Goal: Task Accomplishment & Management: Complete application form

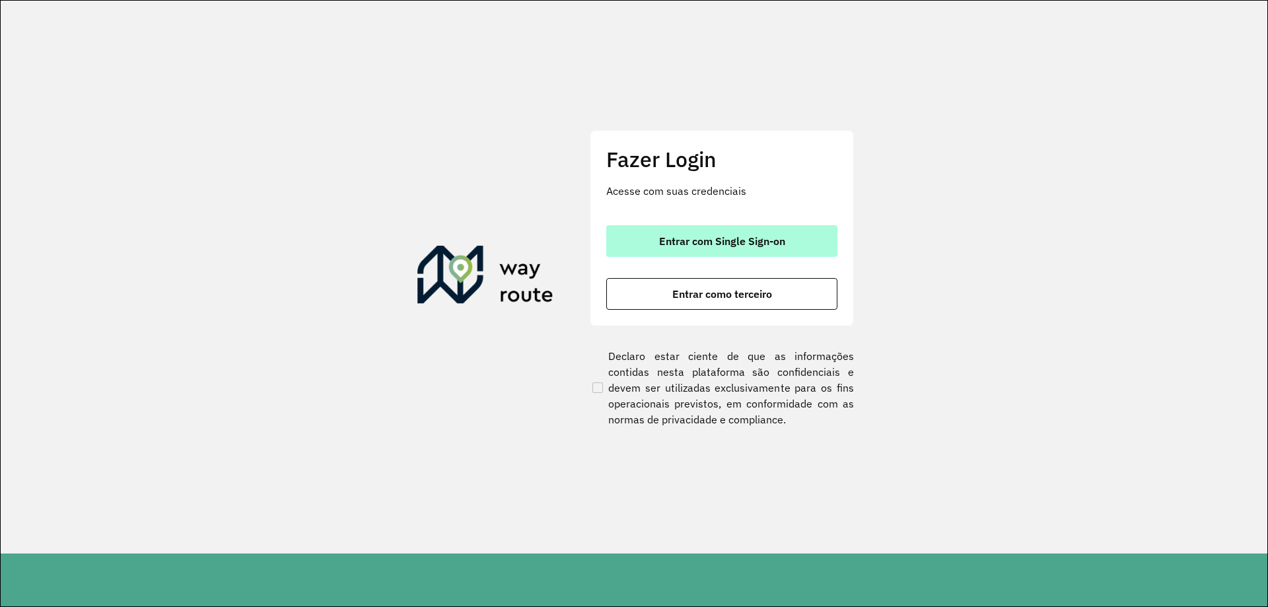
click at [684, 236] on span "Entrar com Single Sign-on" at bounding box center [722, 241] width 126 height 11
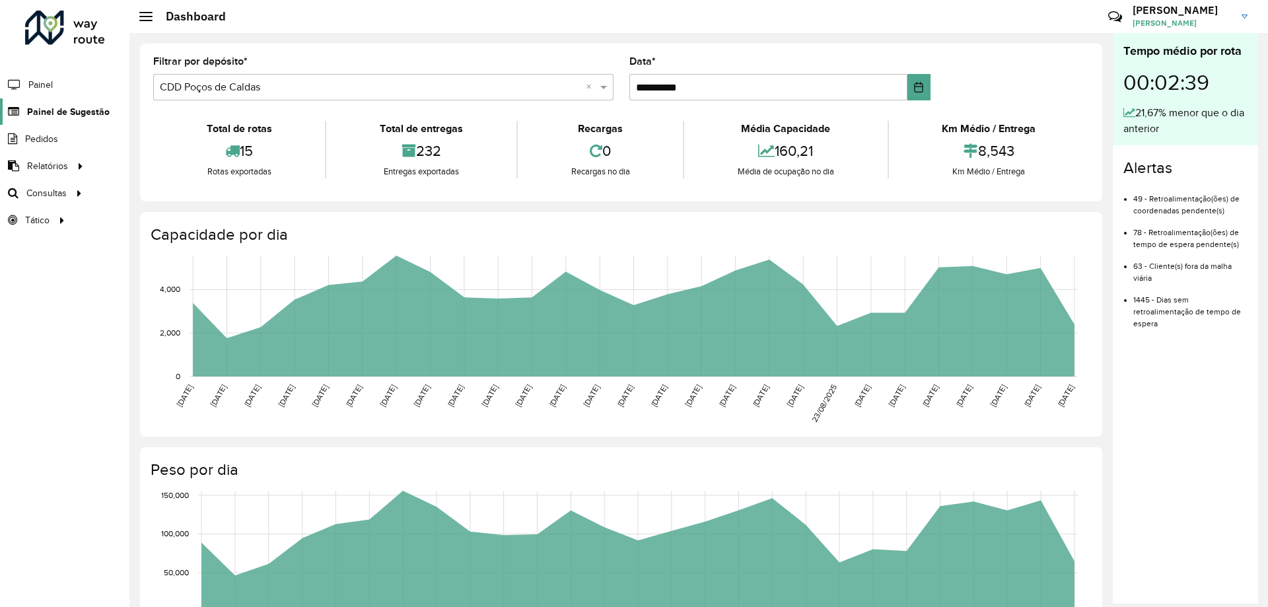
click at [79, 112] on span "Painel de Sugestão" at bounding box center [68, 112] width 83 height 14
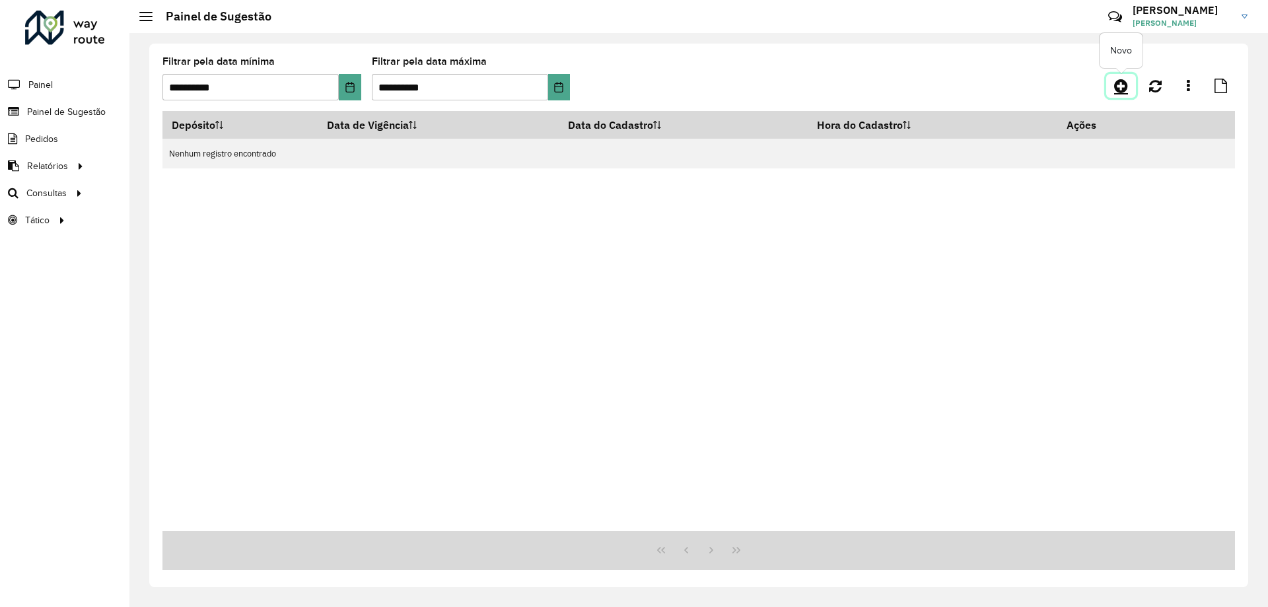
click at [1116, 87] on icon at bounding box center [1121, 86] width 14 height 16
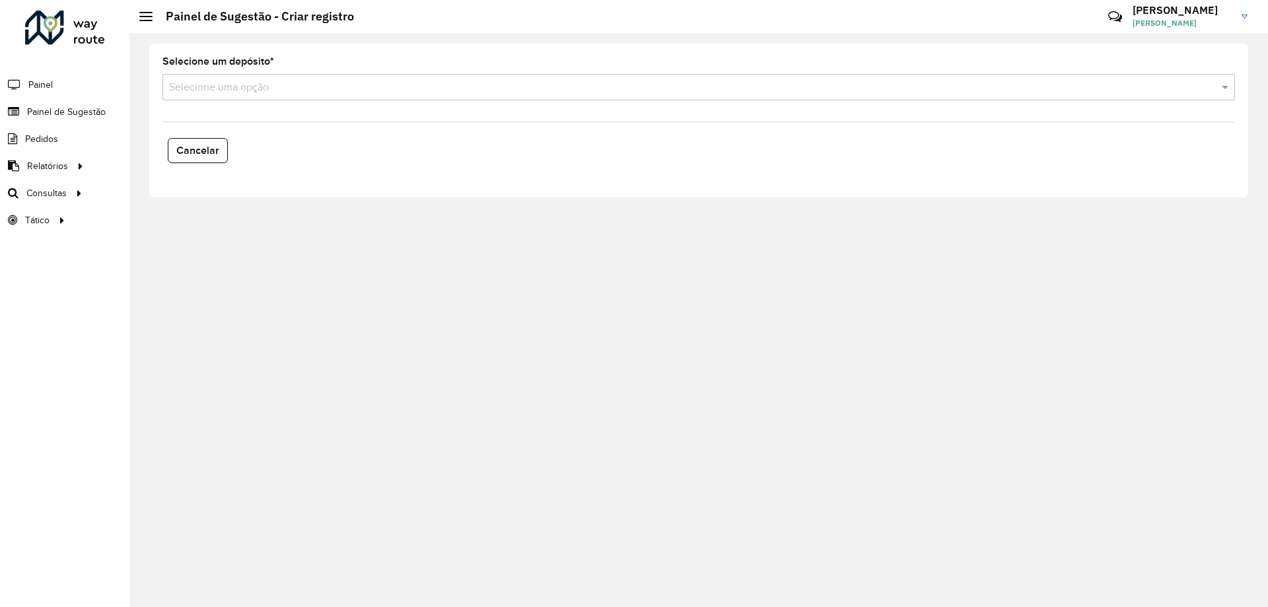
click at [316, 85] on input "text" at bounding box center [685, 88] width 1033 height 16
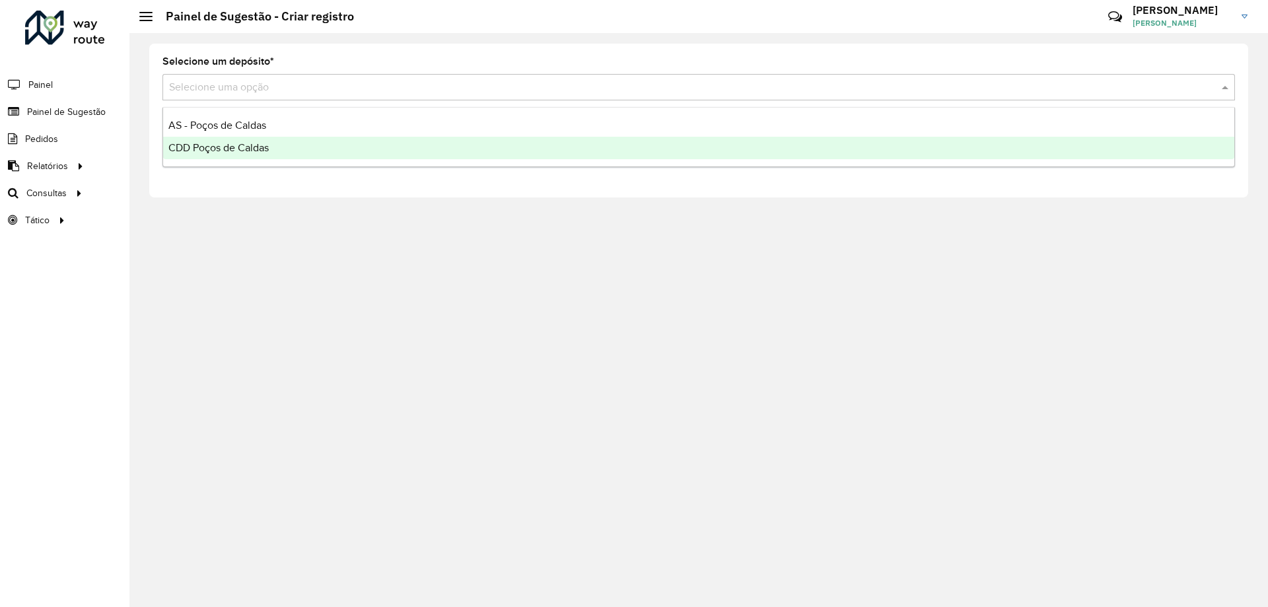
click at [261, 147] on span "CDD Poços de Caldas" at bounding box center [218, 147] width 100 height 11
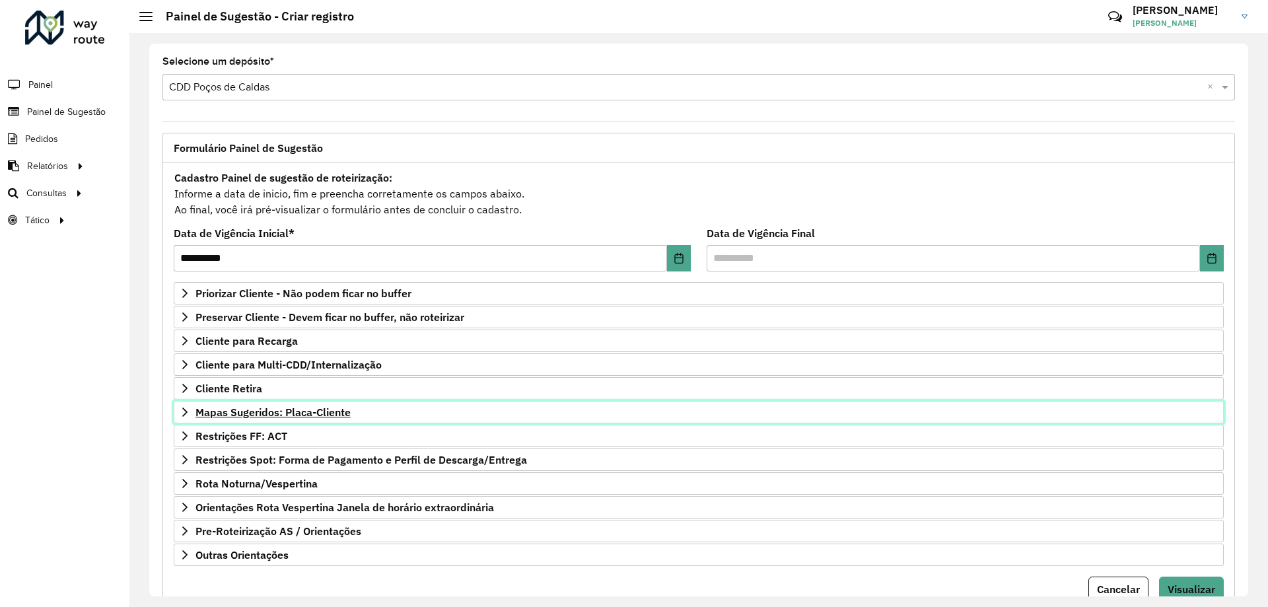
click at [300, 413] on span "Mapas Sugeridos: Placa-Cliente" at bounding box center [272, 412] width 155 height 11
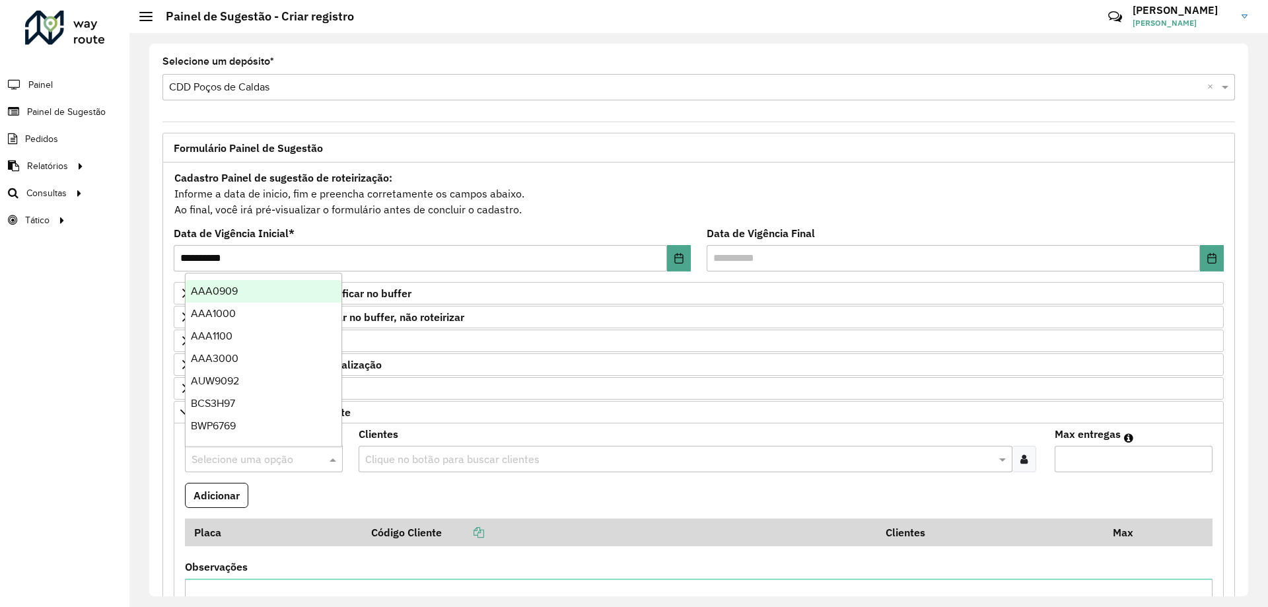
click at [236, 449] on div "Selecione uma opção" at bounding box center [264, 459] width 158 height 26
type input "***"
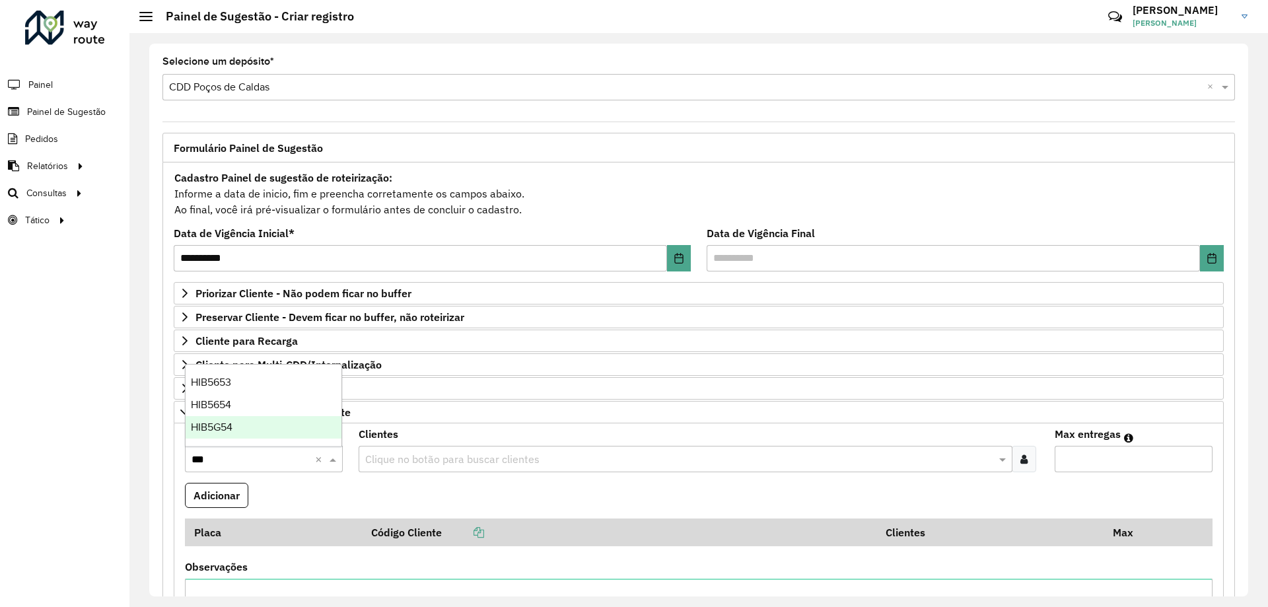
drag, startPoint x: 270, startPoint y: 419, endPoint x: 322, endPoint y: 432, distance: 53.0
click at [271, 420] on div "HIB5G54" at bounding box center [264, 427] width 156 height 22
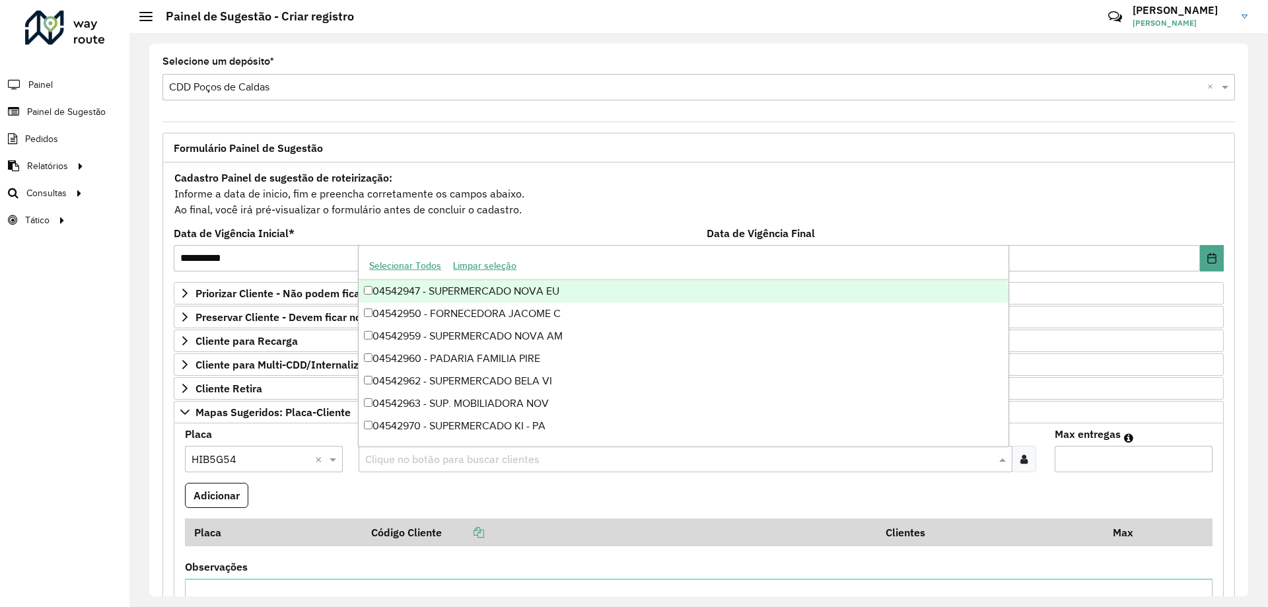
click at [499, 469] on div "Clique no botão para buscar clientes" at bounding box center [685, 459] width 653 height 26
click at [1014, 457] on div at bounding box center [1024, 459] width 24 height 26
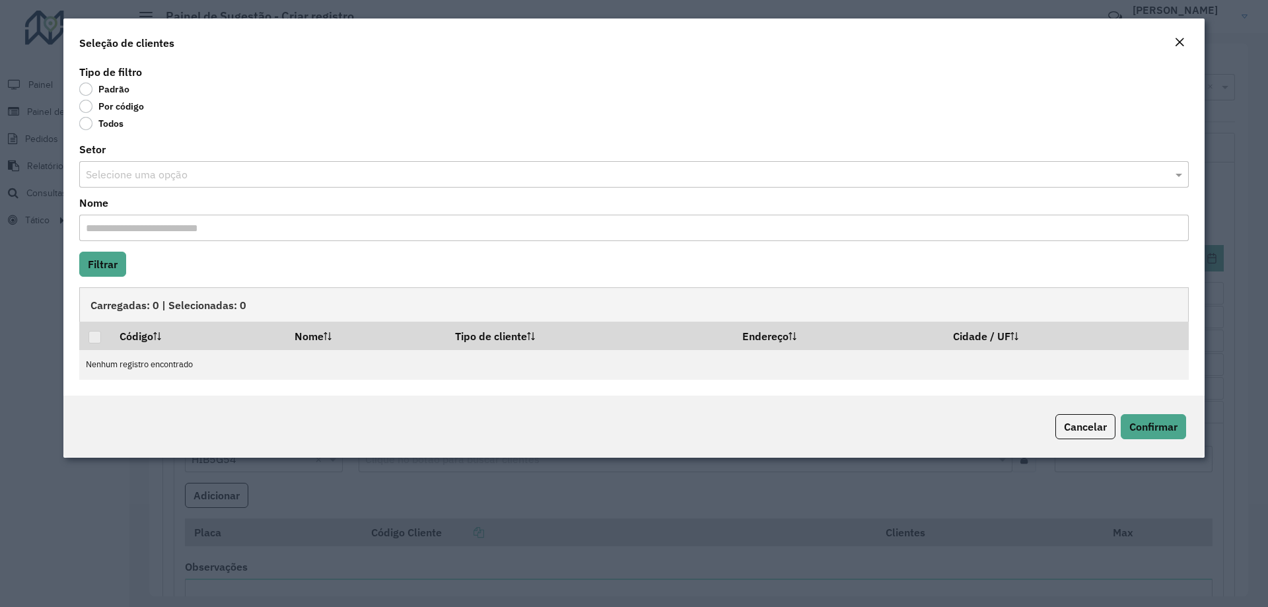
click at [116, 106] on label "Por código" at bounding box center [111, 106] width 65 height 13
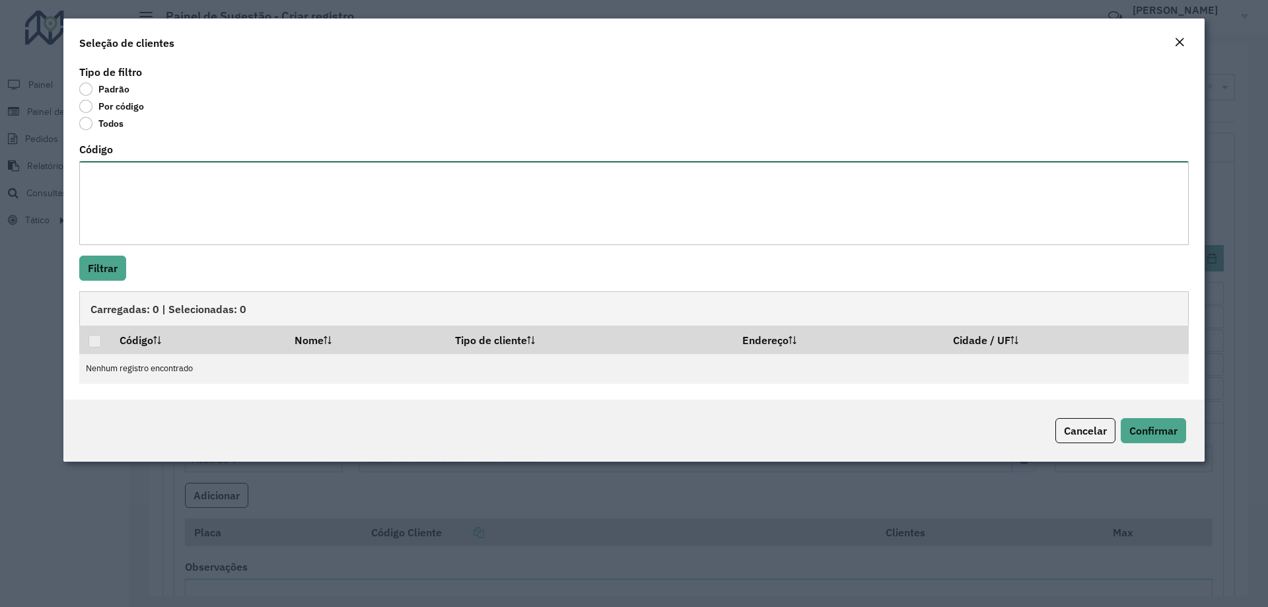
click at [202, 202] on textarea "Código" at bounding box center [633, 203] width 1109 height 84
paste textarea "******** ******** ******** ******** ******** ******** ******** ******** *******…"
type textarea "******** ******** ******** ******** ******** ******** ******** ******** *******…"
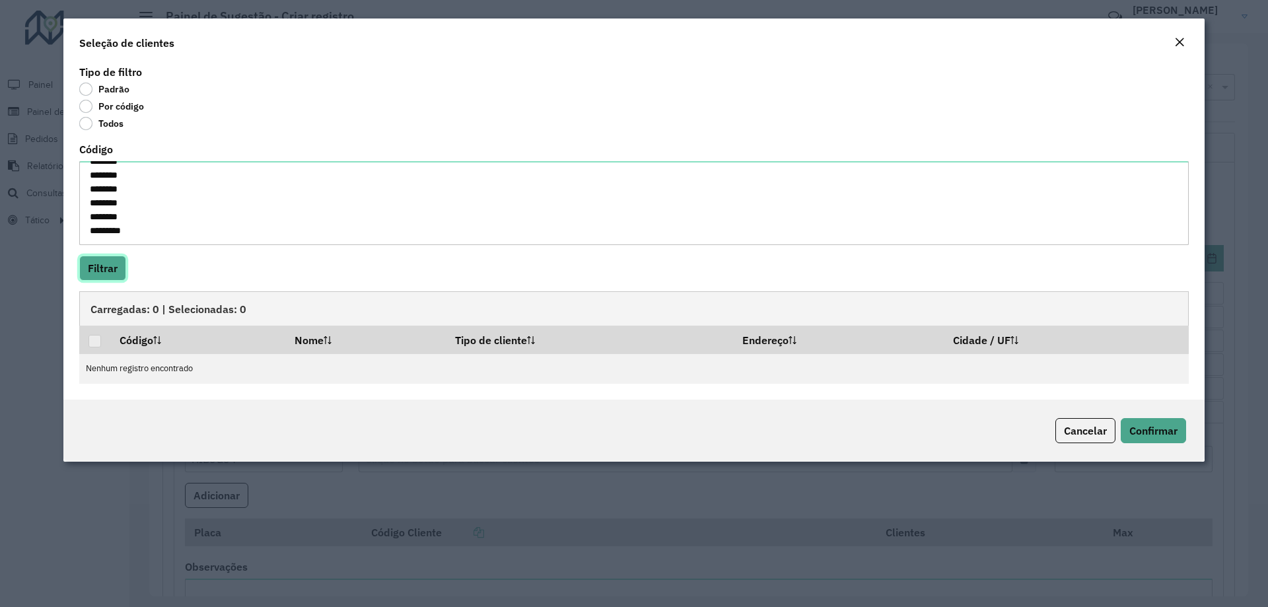
click at [108, 276] on button "Filtrar" at bounding box center [102, 268] width 47 height 25
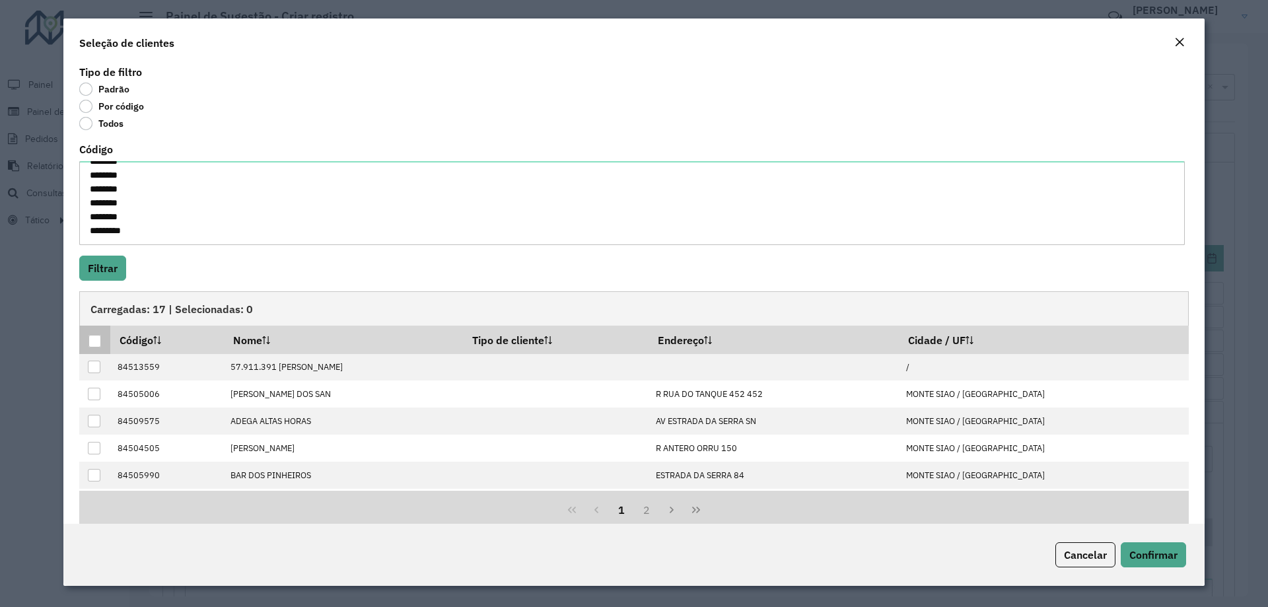
click at [94, 341] on div at bounding box center [94, 341] width 13 height 13
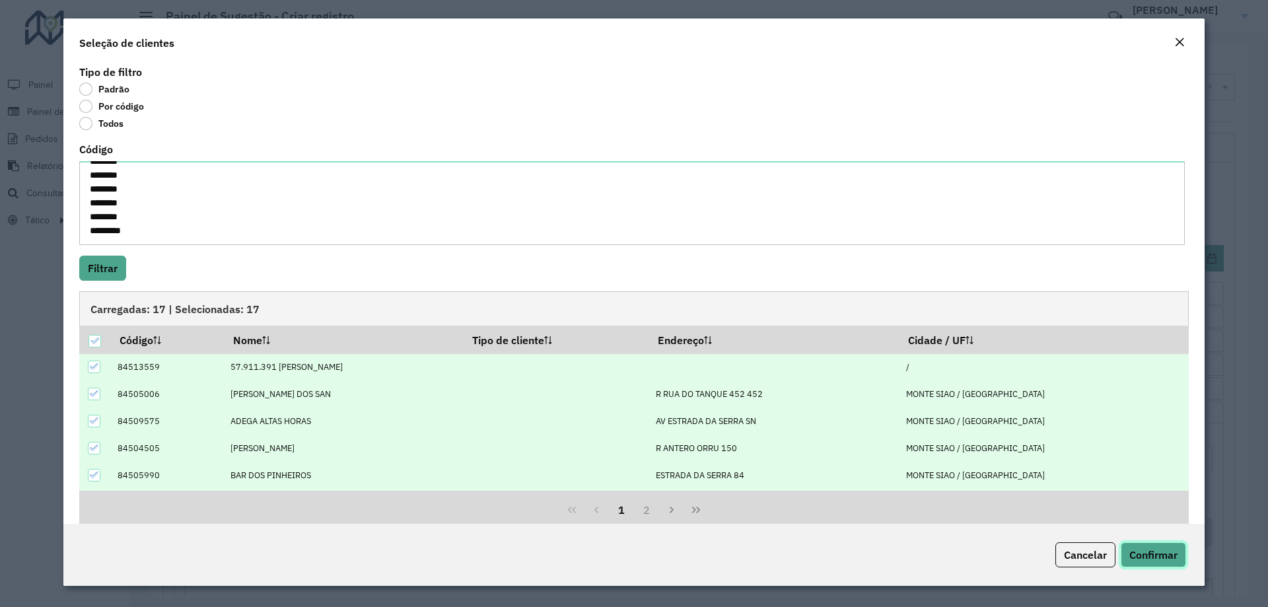
click at [1167, 551] on span "Confirmar" at bounding box center [1153, 554] width 48 height 13
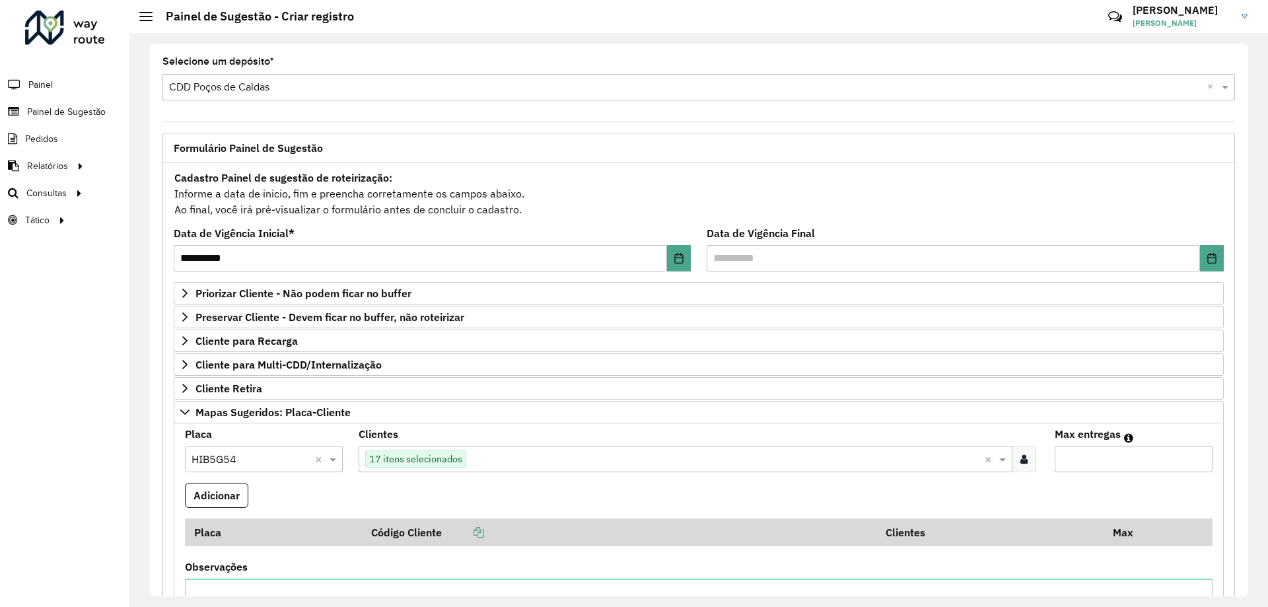
scroll to position [66, 0]
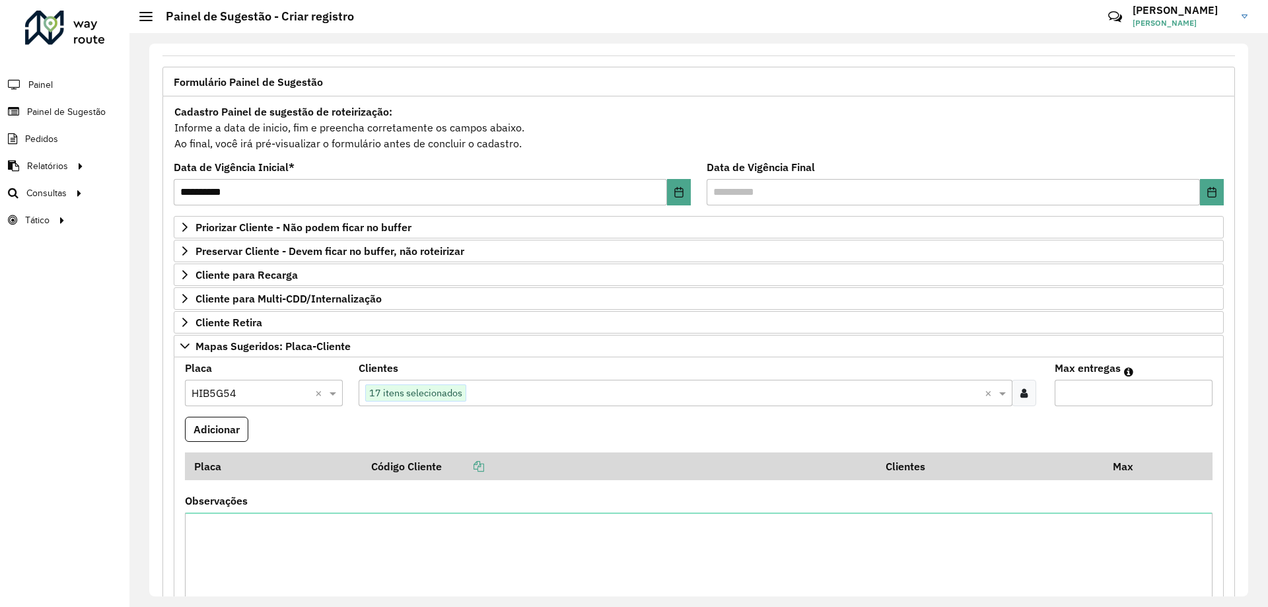
click at [1106, 398] on input "Max entregas" at bounding box center [1134, 393] width 158 height 26
type input "**"
click at [208, 419] on button "Adicionar" at bounding box center [216, 429] width 63 height 25
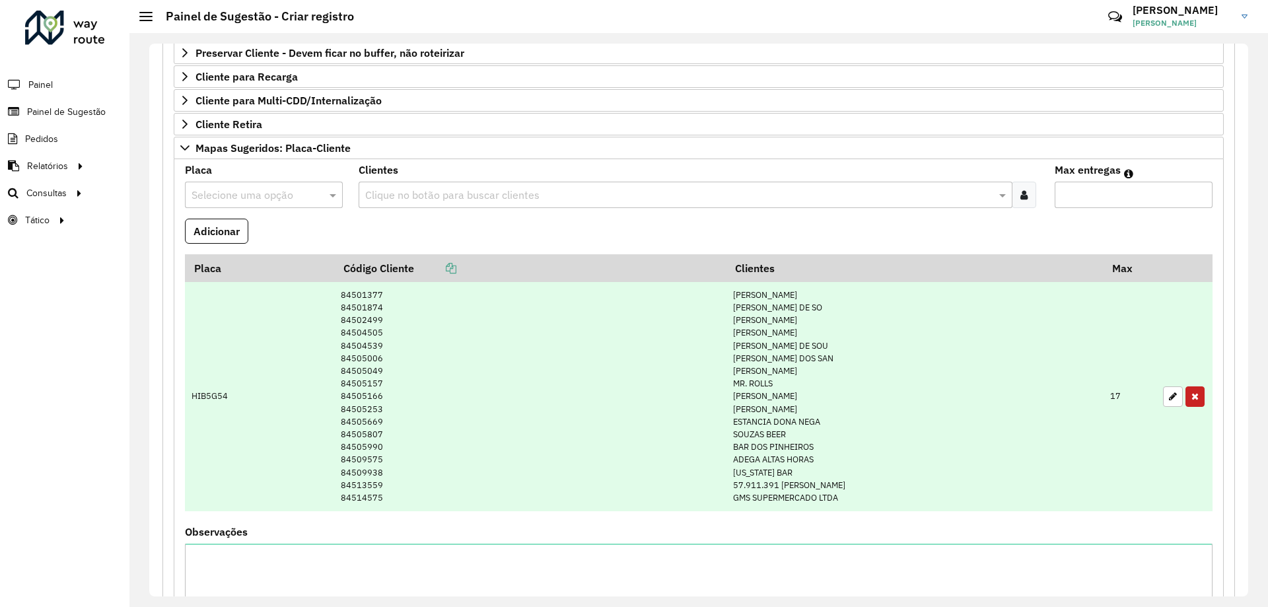
scroll to position [330, 0]
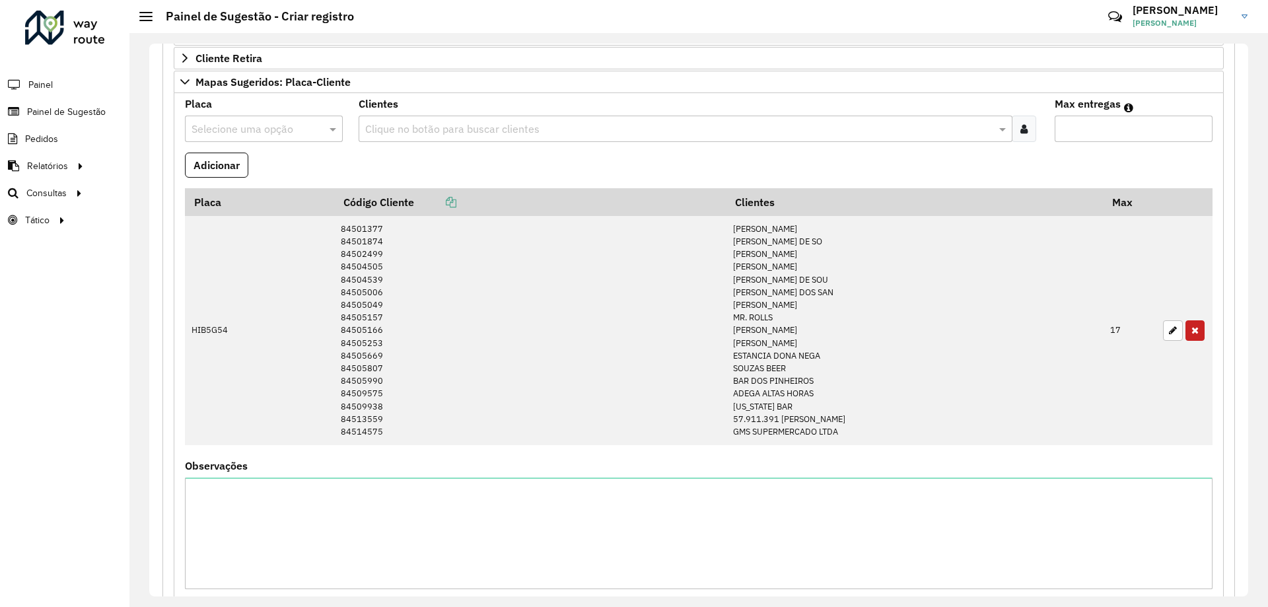
click at [504, 477] on div "Observações" at bounding box center [698, 525] width 1027 height 128
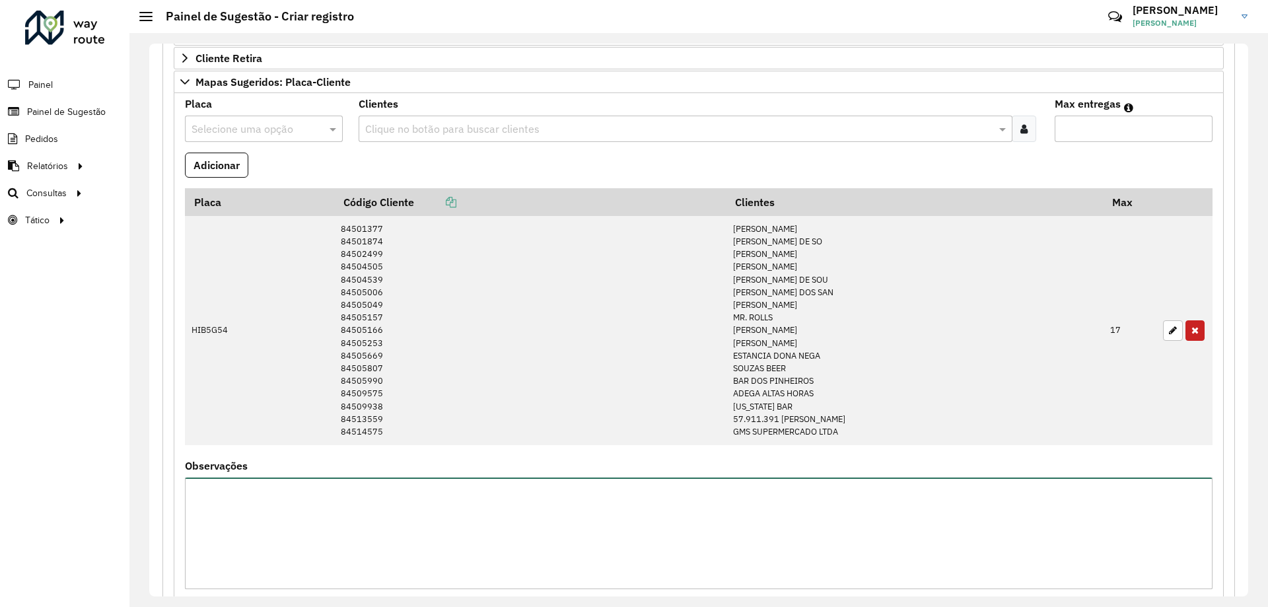
click at [505, 492] on textarea "Observações" at bounding box center [698, 533] width 1027 height 112
click at [551, 549] on textarea "Observações" at bounding box center [698, 533] width 1027 height 112
paste textarea "********"
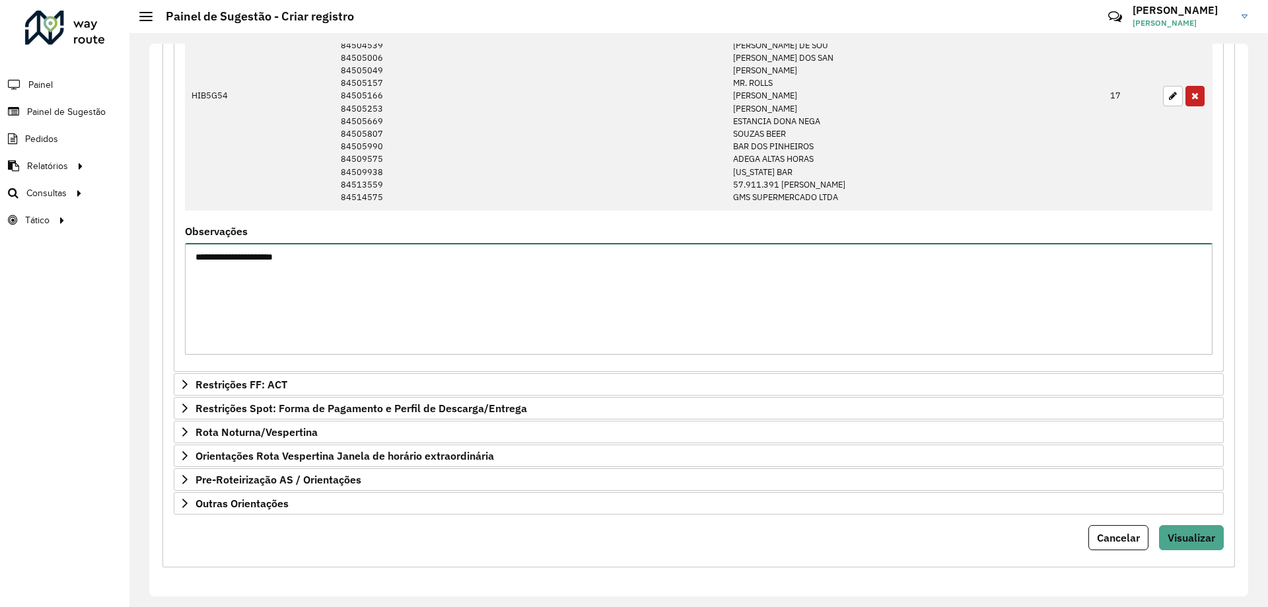
type textarea "**********"
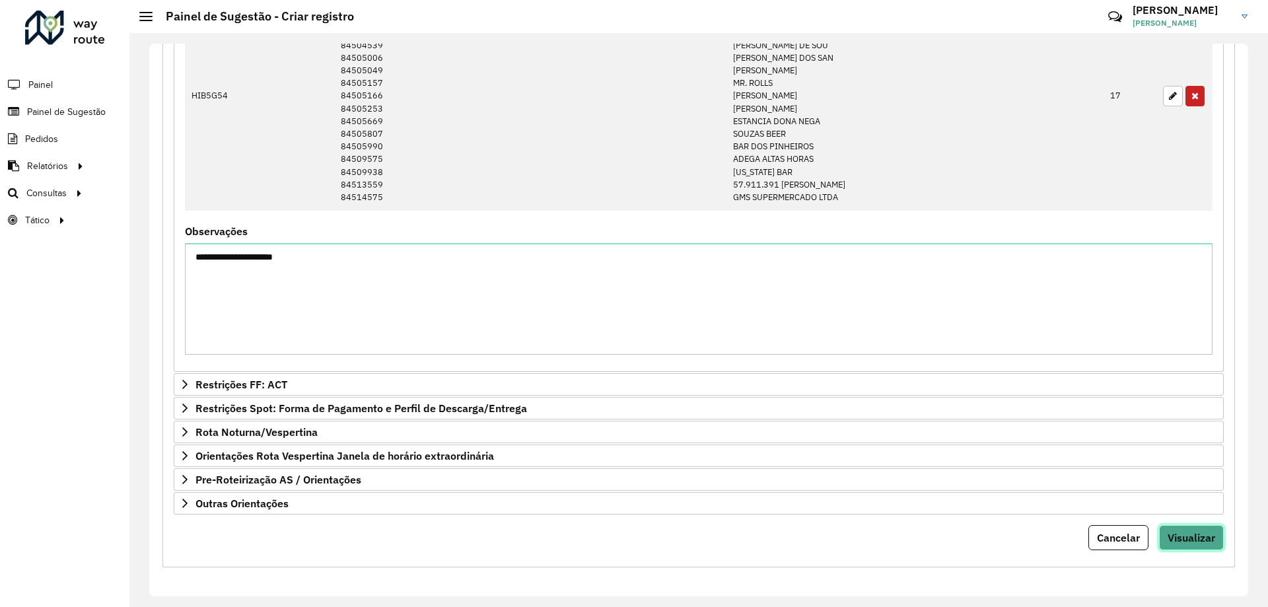
click at [1203, 536] on span "Visualizar" at bounding box center [1191, 537] width 48 height 13
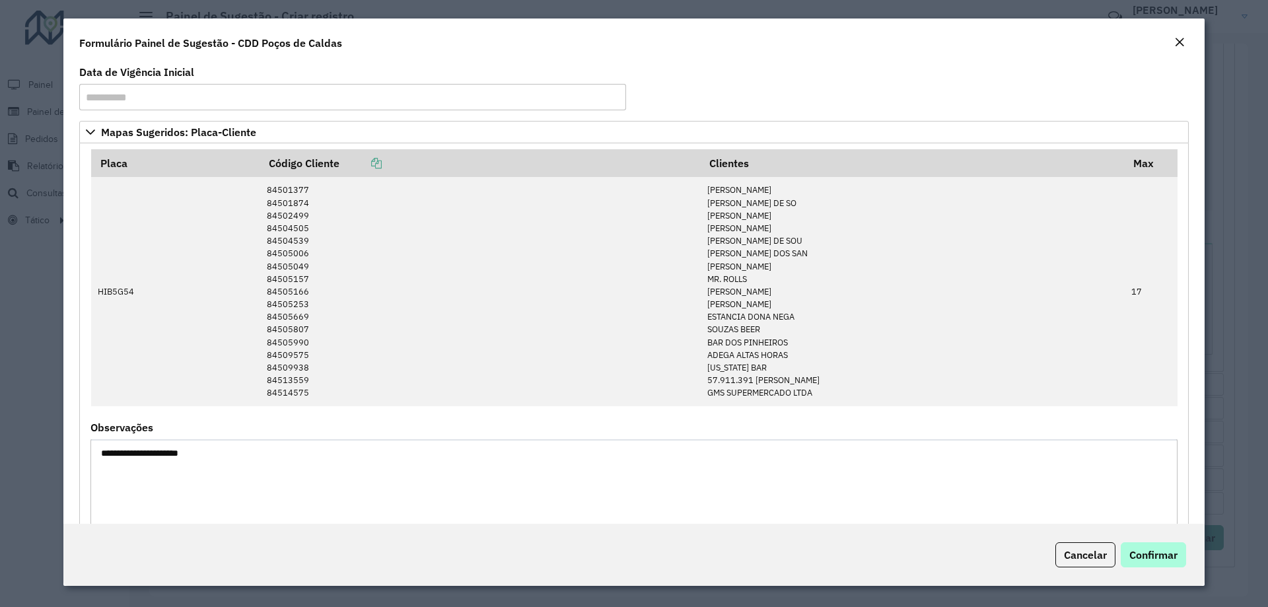
scroll to position [61, 0]
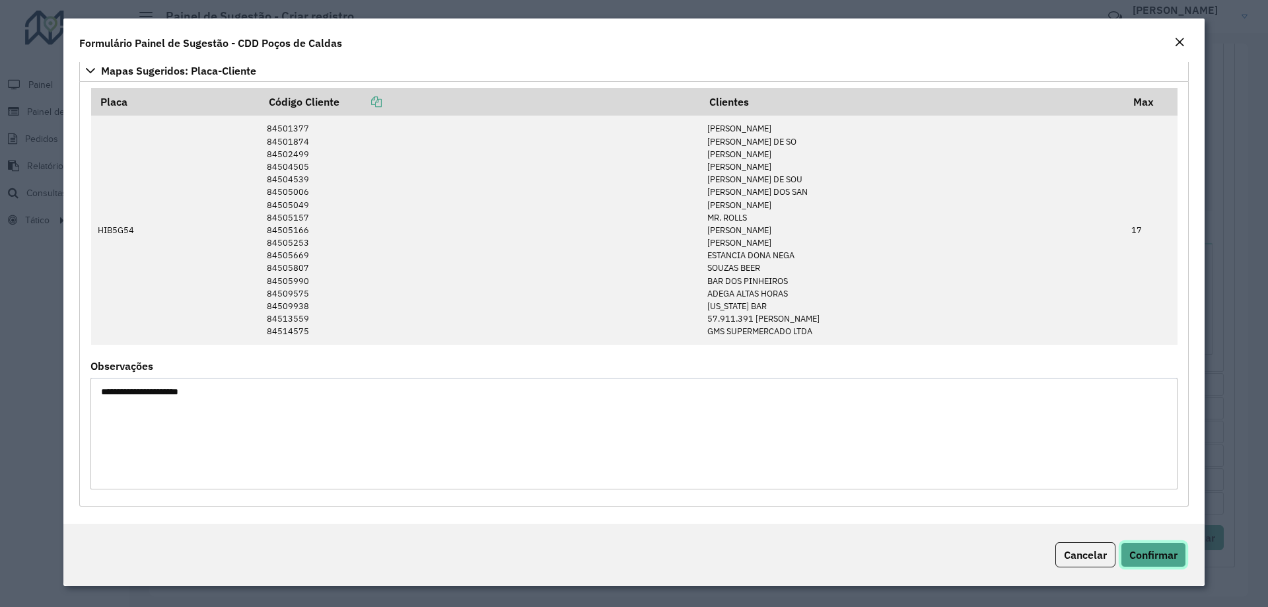
click at [1148, 558] on span "Confirmar" at bounding box center [1153, 554] width 48 height 13
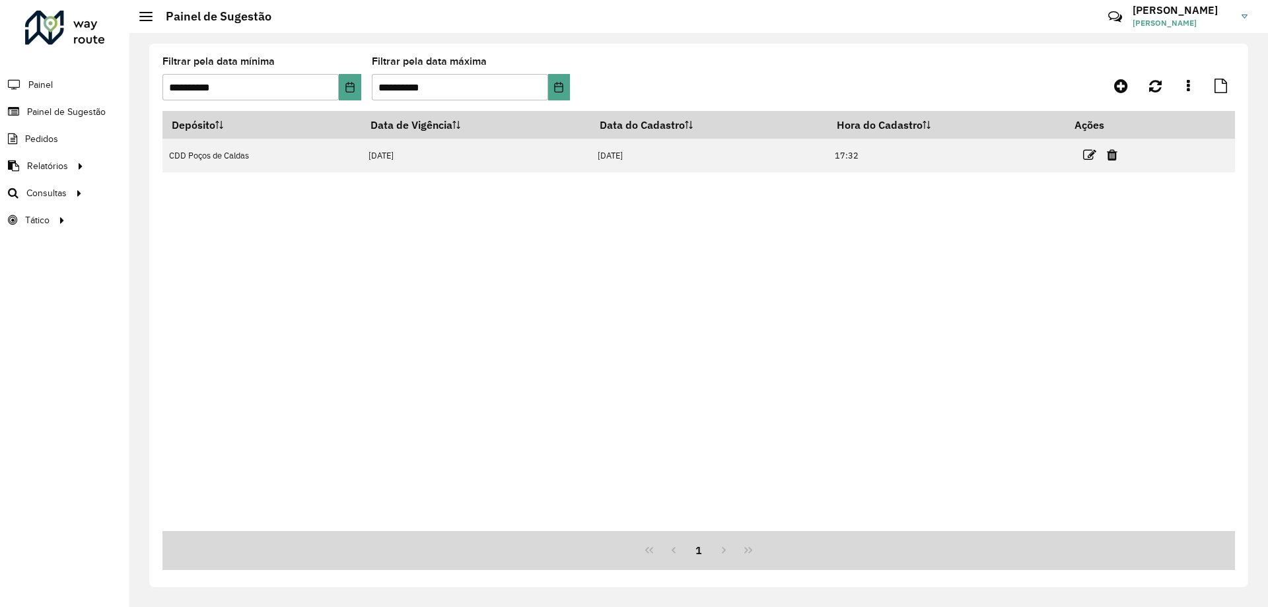
click at [581, 296] on div "Depósito Data de Vigência Data do Cadastro Hora do Cadastro Ações CDD Poços de …" at bounding box center [698, 321] width 1072 height 420
